Goal: Navigation & Orientation: Find specific page/section

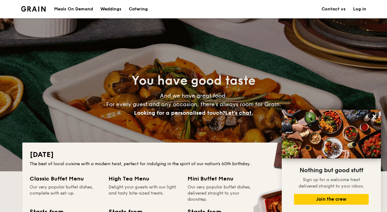
click at [81, 9] on div "Meals On Demand" at bounding box center [73, 9] width 39 height 18
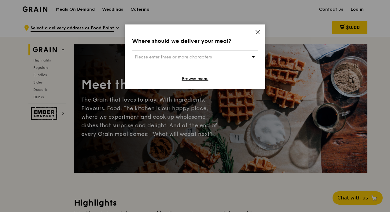
click at [258, 33] on icon at bounding box center [258, 32] width 6 height 6
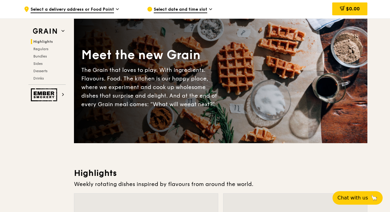
scroll to position [6, 0]
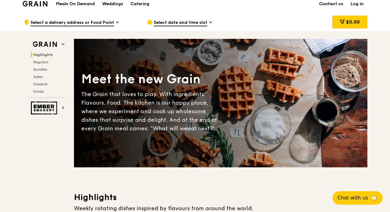
click at [328, 2] on link "Contact us" at bounding box center [330, 4] width 31 height 18
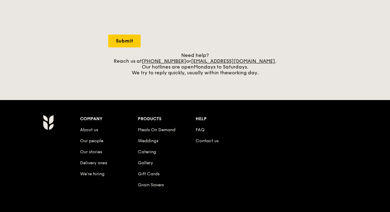
scroll to position [245, 0]
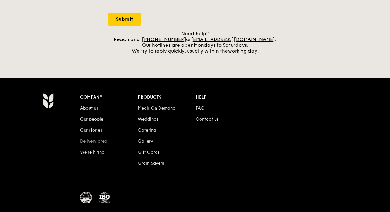
click at [99, 143] on link "Delivery area" at bounding box center [93, 140] width 27 height 5
